Goal: Task Accomplishment & Management: Use online tool/utility

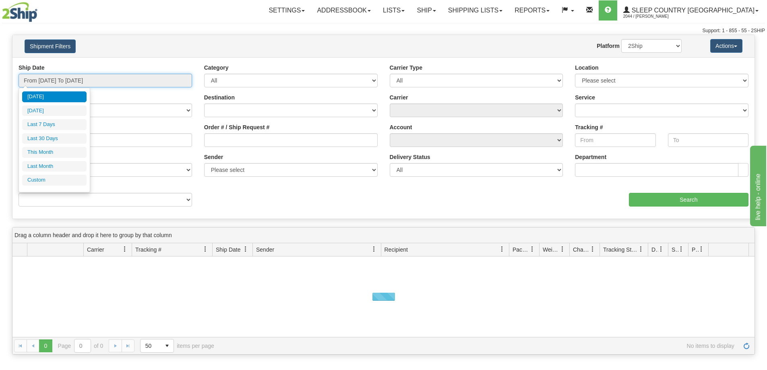
click at [46, 76] on input "From [DATE] To [DATE]" at bounding box center [106, 81] width 174 height 14
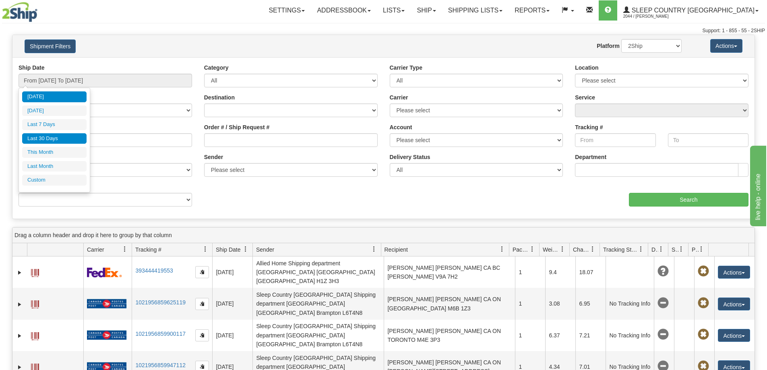
click at [47, 137] on li "Last 30 Days" at bounding box center [54, 138] width 64 height 11
type input "From [DATE] To [DATE]"
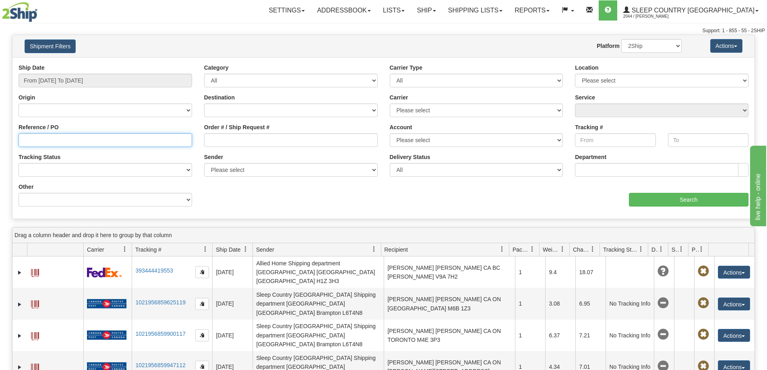
click at [25, 141] on input "Reference / PO" at bounding box center [106, 140] width 174 height 14
paste input "9002I101033"
type input "9002I101033"
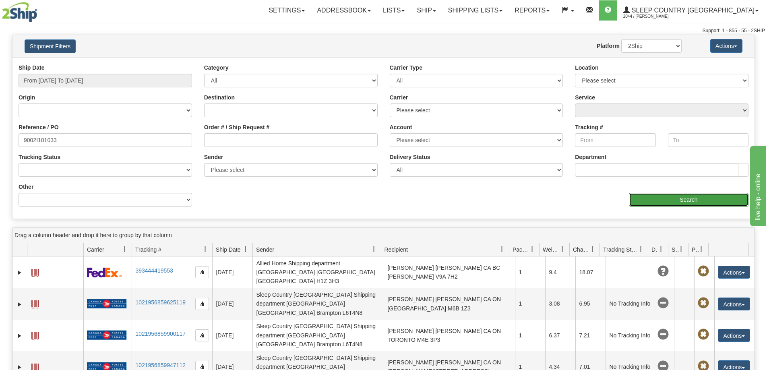
click at [667, 197] on input "Search" at bounding box center [689, 200] width 120 height 14
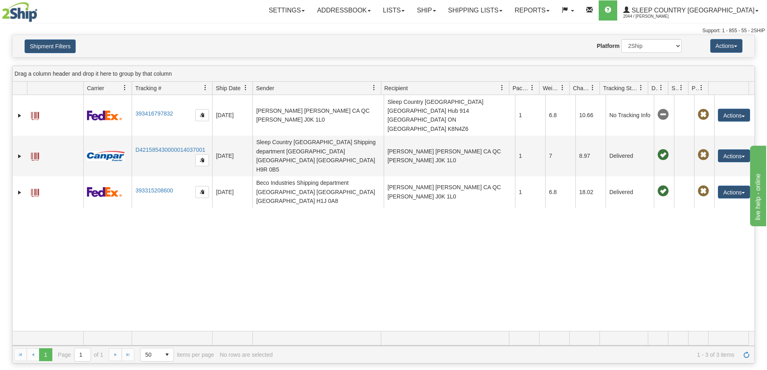
click at [591, 229] on div "31645889 2044 393416797832 [DATE] [DATE] 09:34:28 AM [PERSON_NAME] [PERSON_NAME…" at bounding box center [383, 213] width 742 height 236
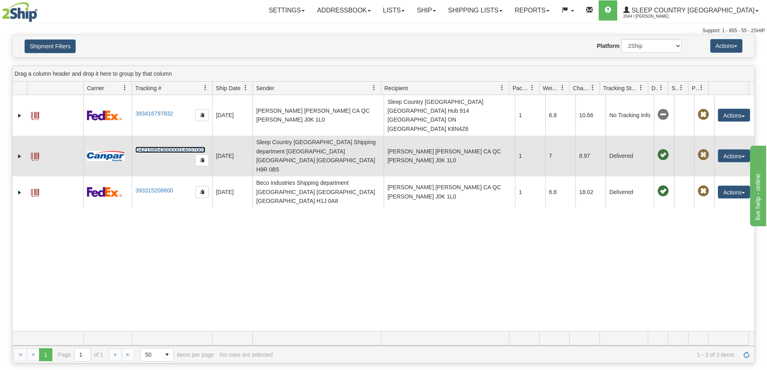
click at [158, 147] on link "D421585430000014037001" at bounding box center [170, 150] width 70 height 6
click at [742, 156] on span "button" at bounding box center [743, 157] width 3 height 2
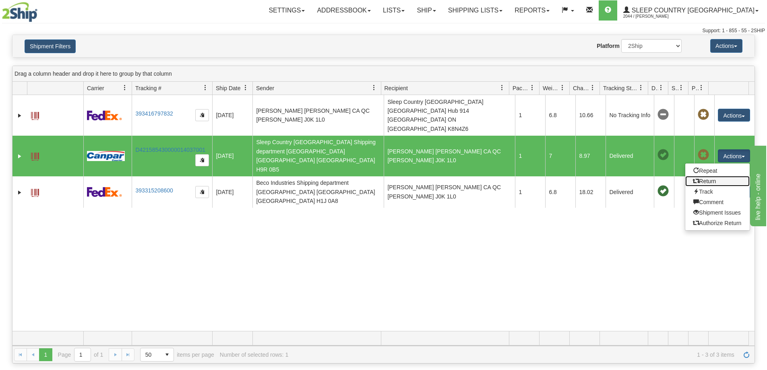
click at [703, 176] on link "Return" at bounding box center [717, 181] width 64 height 10
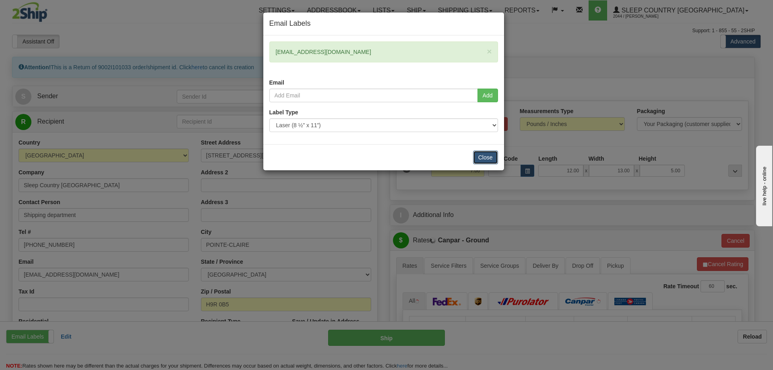
click at [485, 157] on button "Close" at bounding box center [485, 158] width 25 height 14
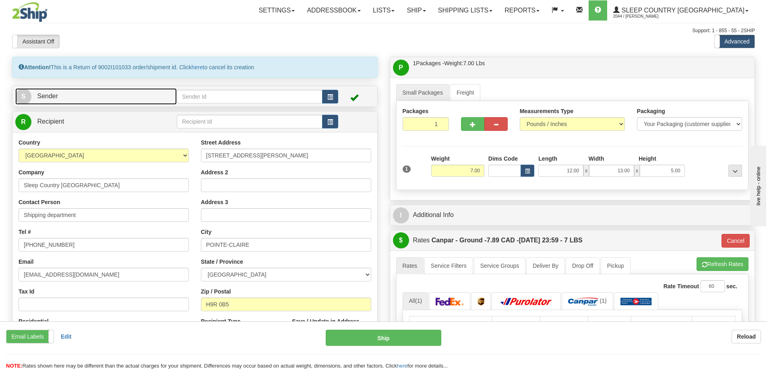
click at [61, 93] on link "S Sender" at bounding box center [95, 96] width 161 height 17
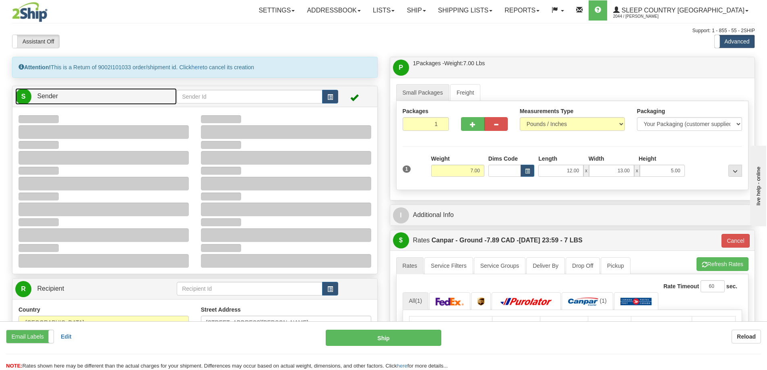
type input "10:01"
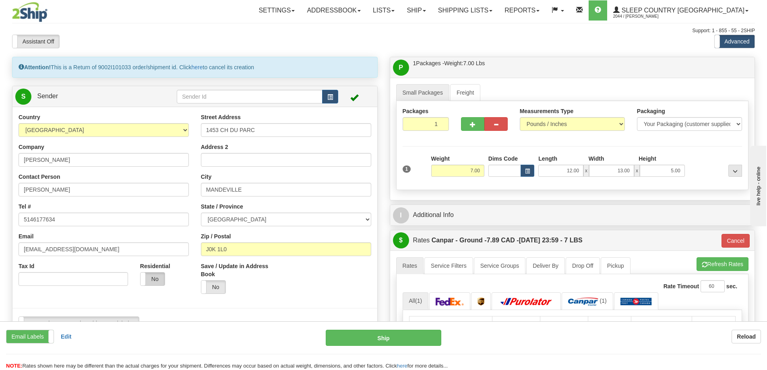
click at [157, 277] on label "No" at bounding box center [153, 279] width 24 height 13
type input "1"
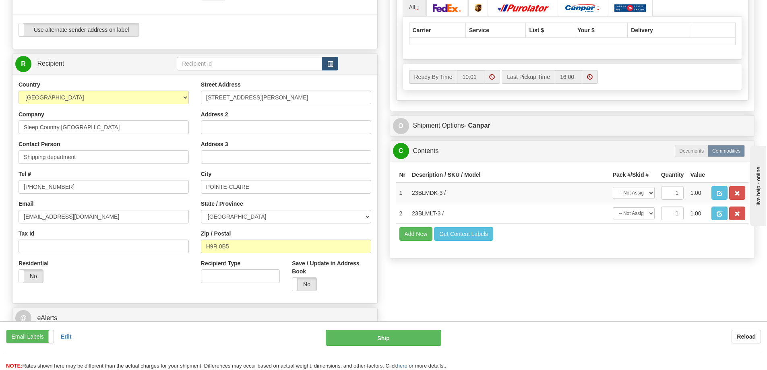
scroll to position [362, 0]
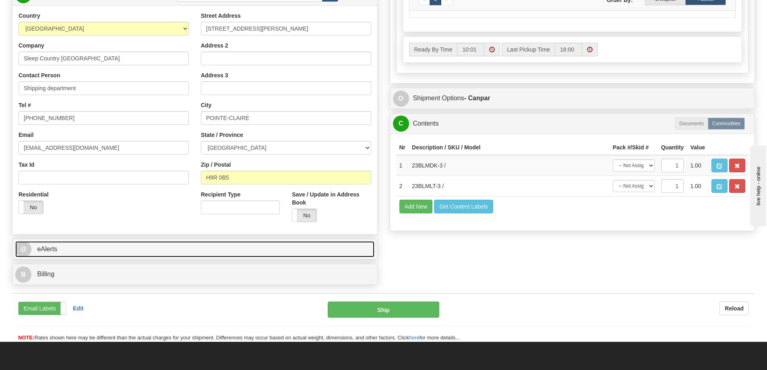
click at [26, 252] on span "@" at bounding box center [23, 249] width 16 height 16
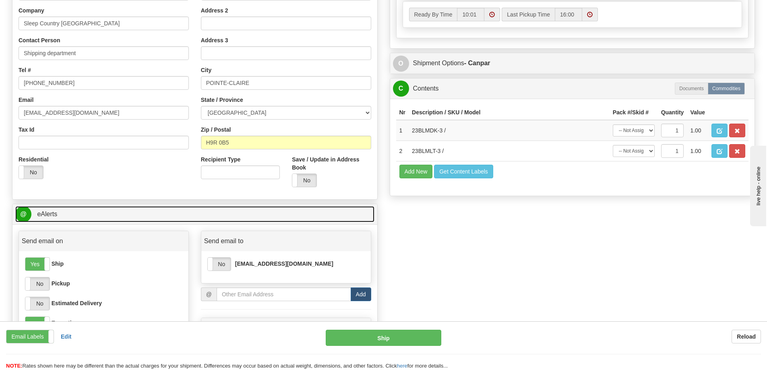
scroll to position [443, 0]
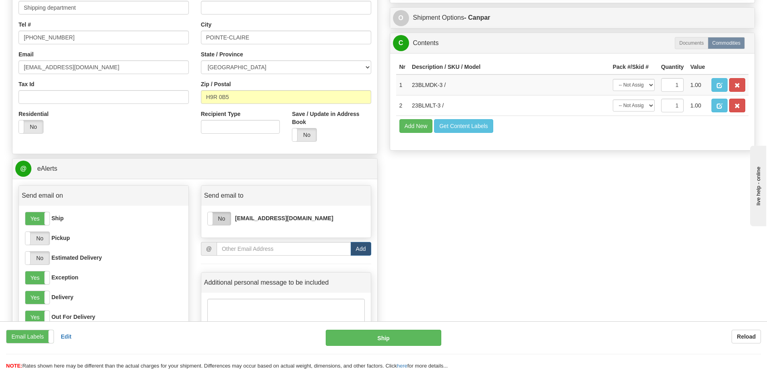
click at [219, 215] on label "No" at bounding box center [219, 218] width 23 height 13
click at [43, 240] on label "No" at bounding box center [37, 238] width 24 height 13
drag, startPoint x: 42, startPoint y: 254, endPoint x: 43, endPoint y: 258, distance: 4.0
click at [42, 254] on label "No" at bounding box center [37, 258] width 24 height 13
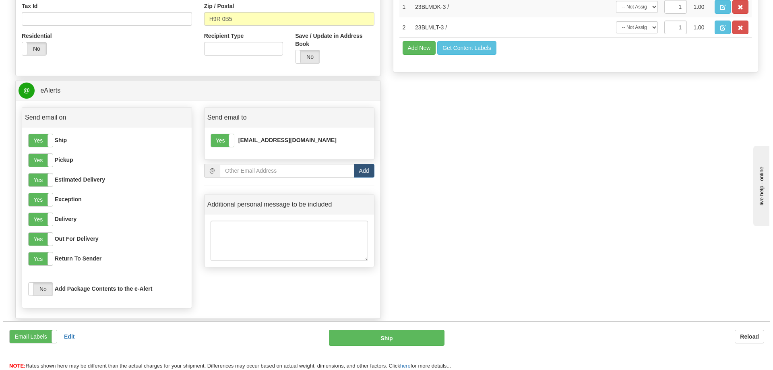
scroll to position [523, 0]
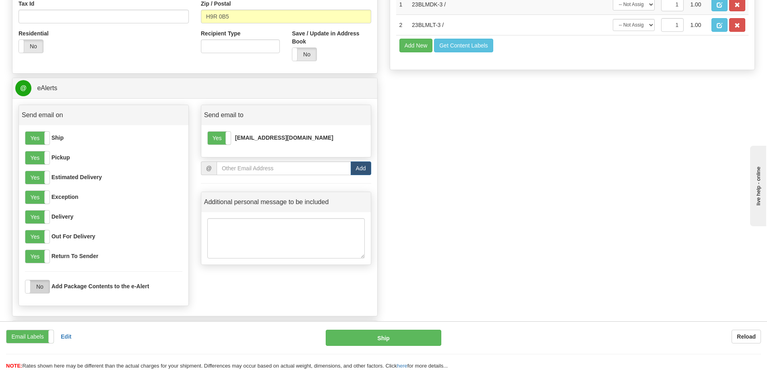
click at [41, 288] on label "No" at bounding box center [37, 286] width 24 height 13
click at [388, 338] on button "Ship" at bounding box center [384, 338] width 116 height 16
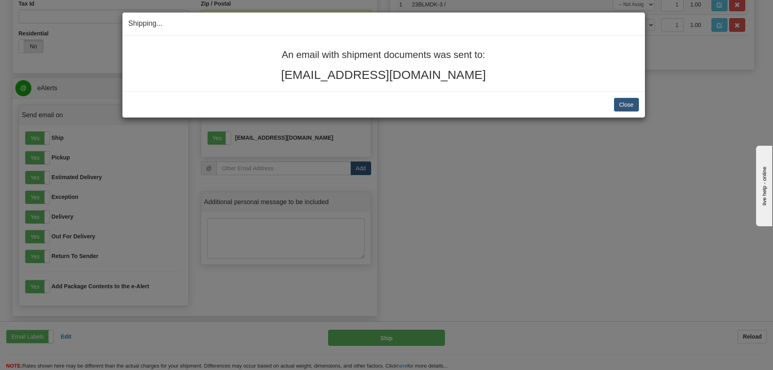
drag, startPoint x: 479, startPoint y: 75, endPoint x: 271, endPoint y: 50, distance: 210.0
click at [274, 50] on div "An email with shipment documents was sent to: joseemartin67@hotmail.com" at bounding box center [383, 66] width 510 height 32
copy div "An email with shipment documents was sent to: joseemartin67@hotmail.com"
drag, startPoint x: 620, startPoint y: 101, endPoint x: 593, endPoint y: 91, distance: 29.0
click at [620, 101] on button "Close" at bounding box center [626, 105] width 25 height 14
